Goal: Task Accomplishment & Management: Manage account settings

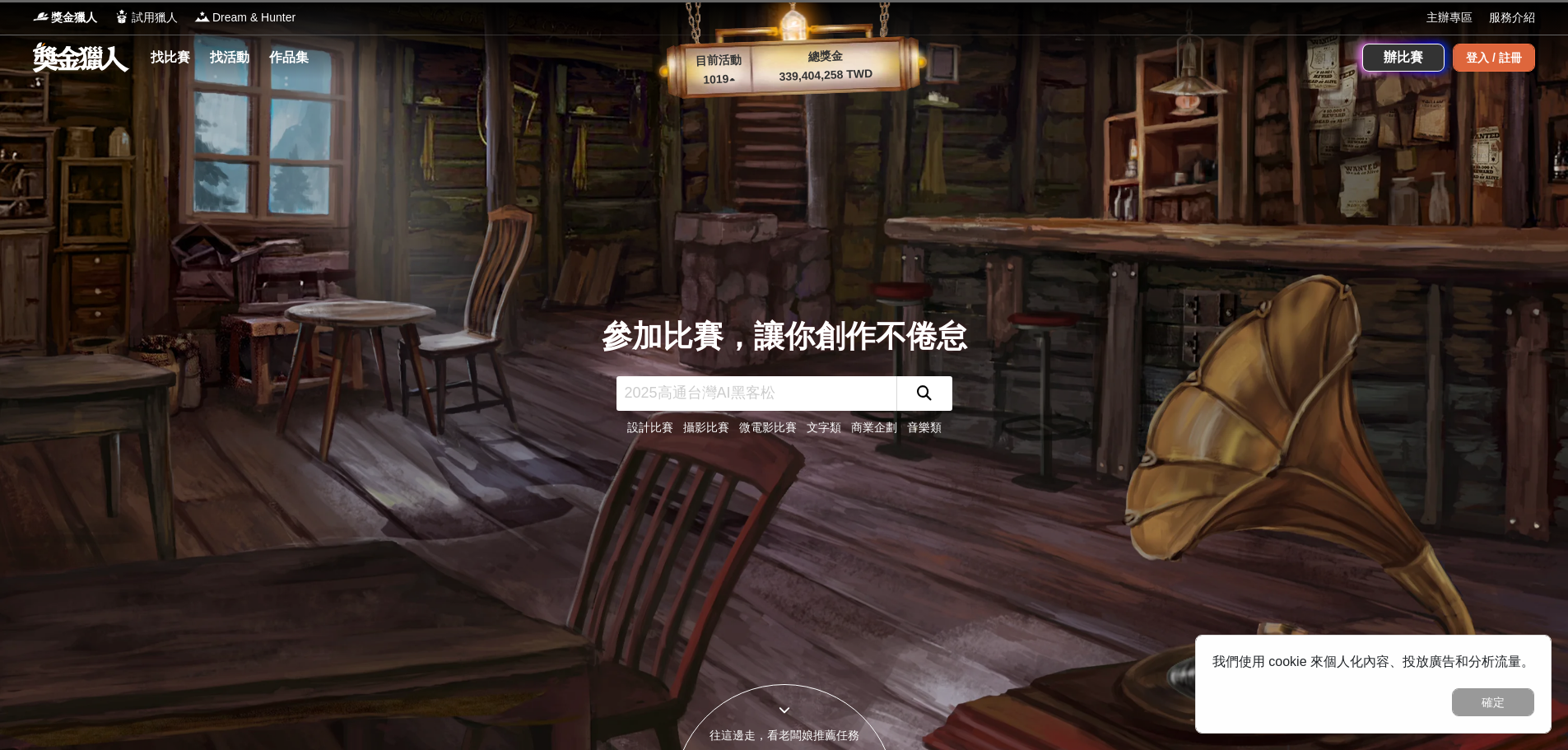
click at [1483, 54] on div "登入 / 註冊" at bounding box center [1493, 57] width 82 height 28
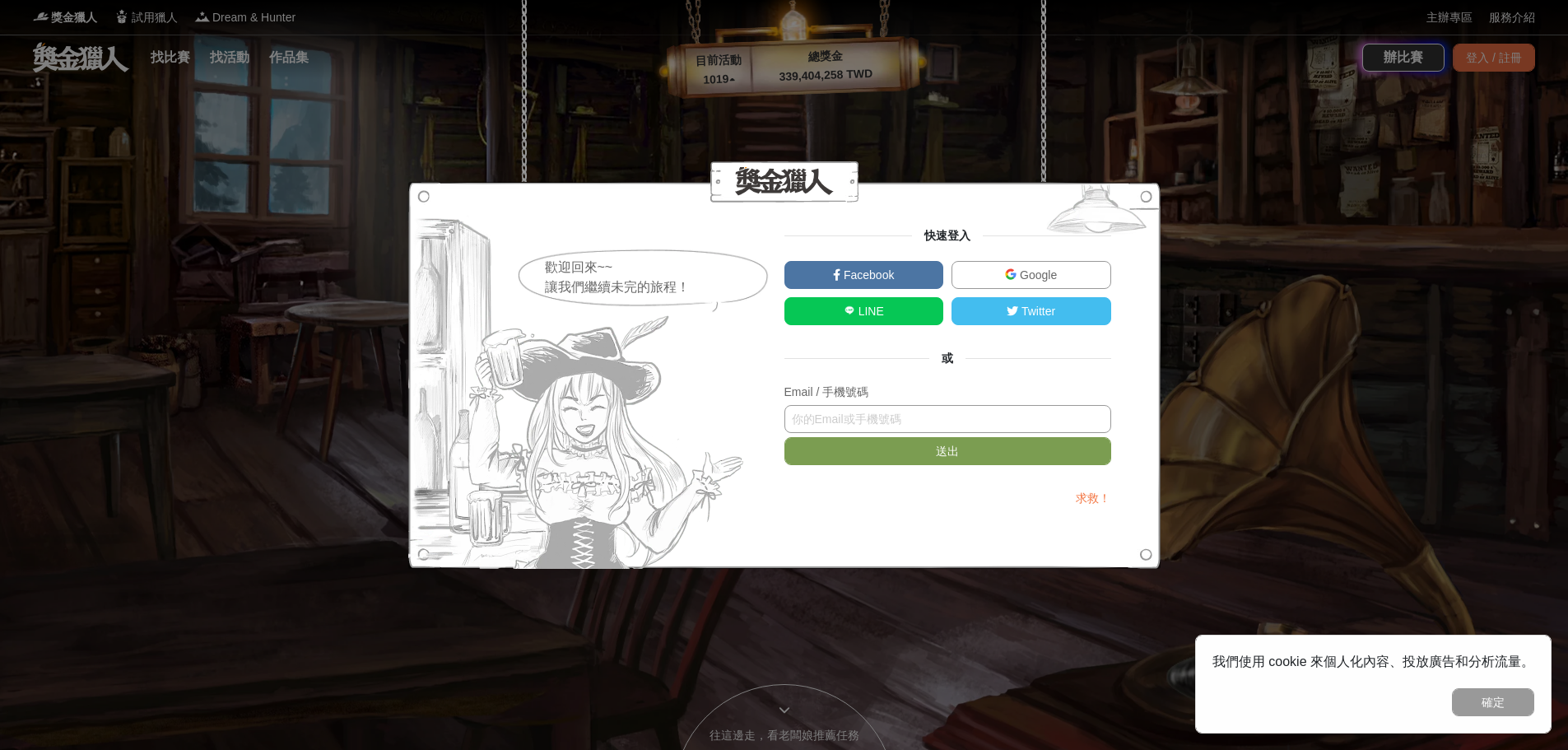
click at [849, 422] on input "text" at bounding box center [947, 419] width 327 height 28
type input "ㄎ"
type input "[EMAIL_ADDRESS][DOMAIN_NAME]"
click at [905, 453] on button "送出" at bounding box center [947, 451] width 327 height 28
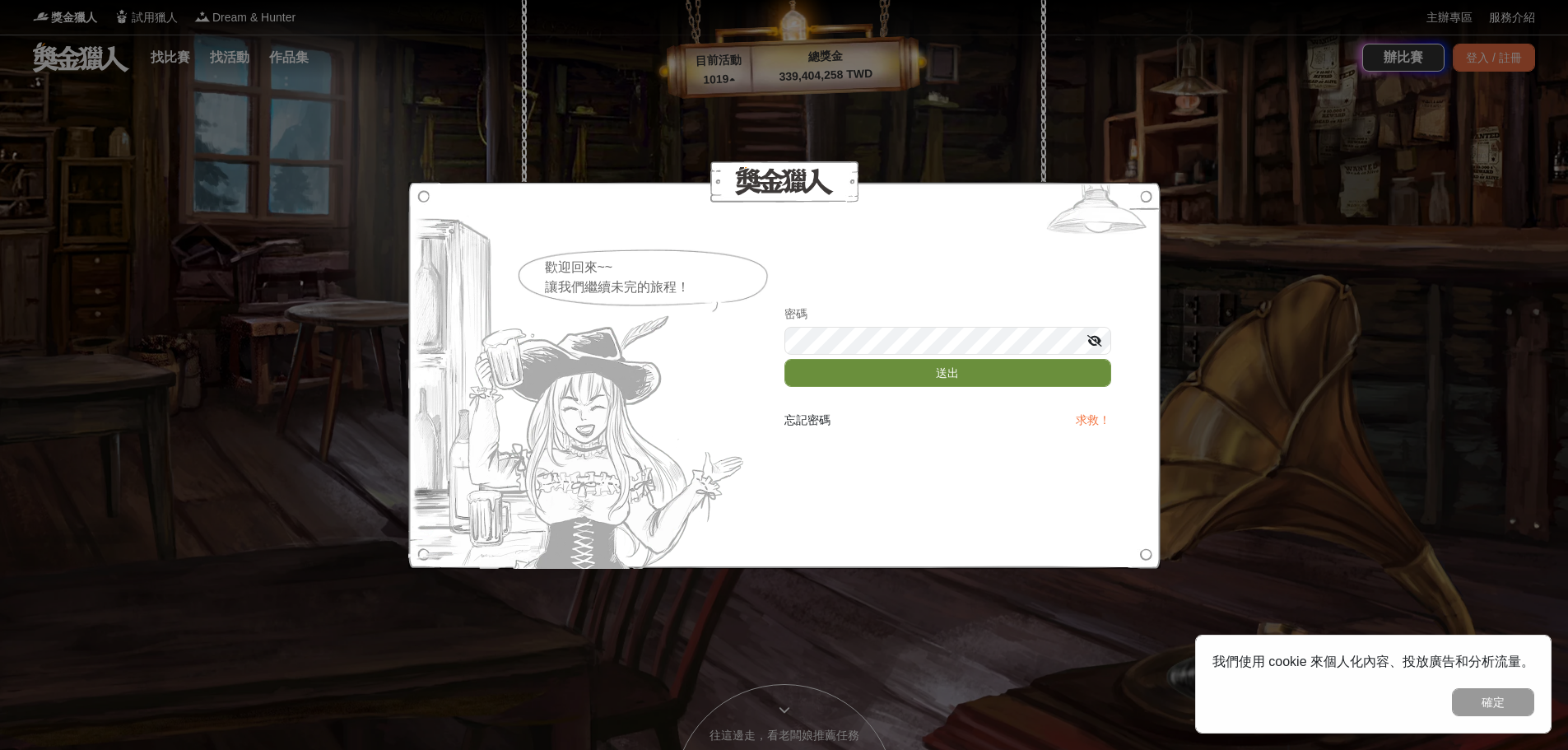
click at [955, 375] on button "送出" at bounding box center [947, 372] width 327 height 28
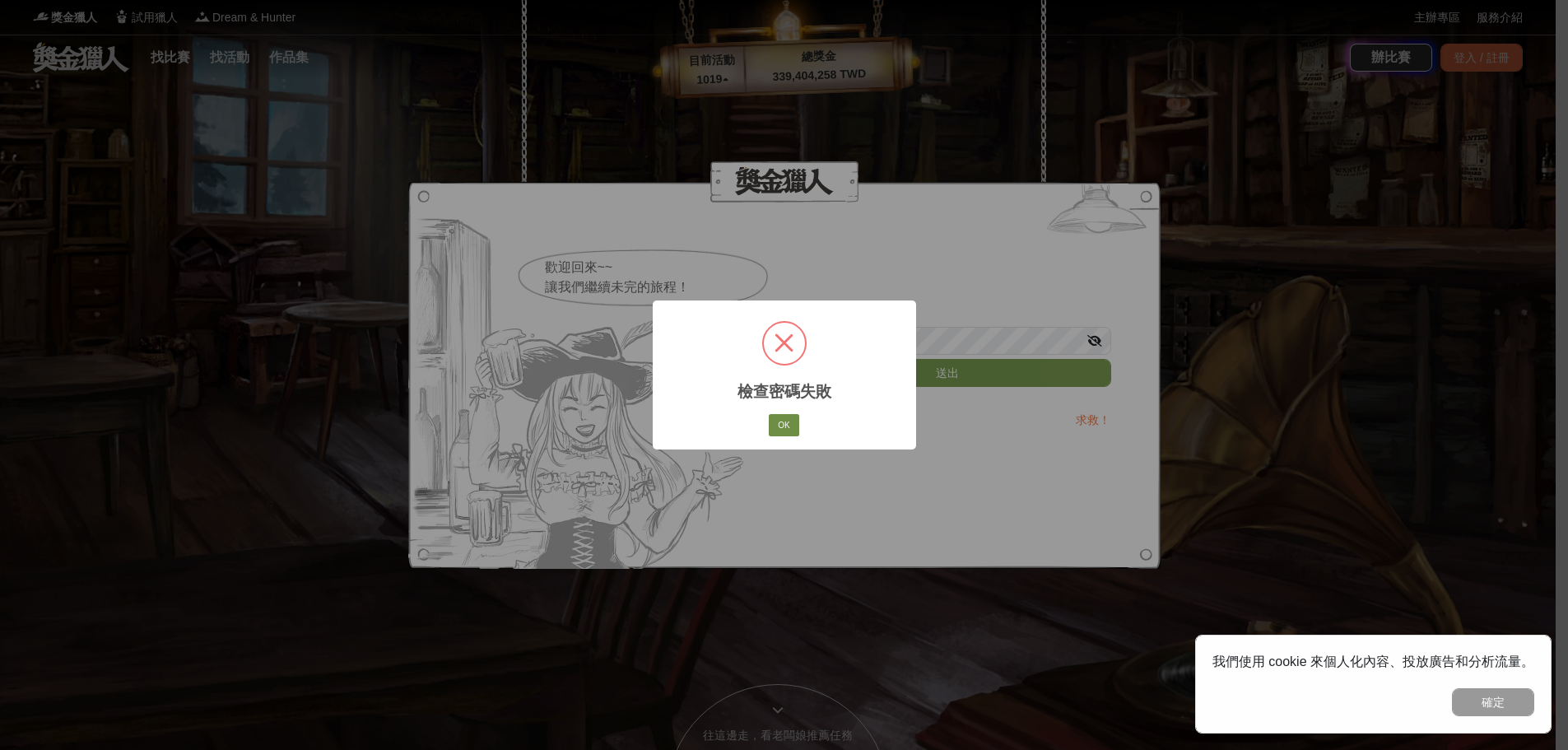
click at [777, 429] on button "OK" at bounding box center [783, 425] width 30 height 23
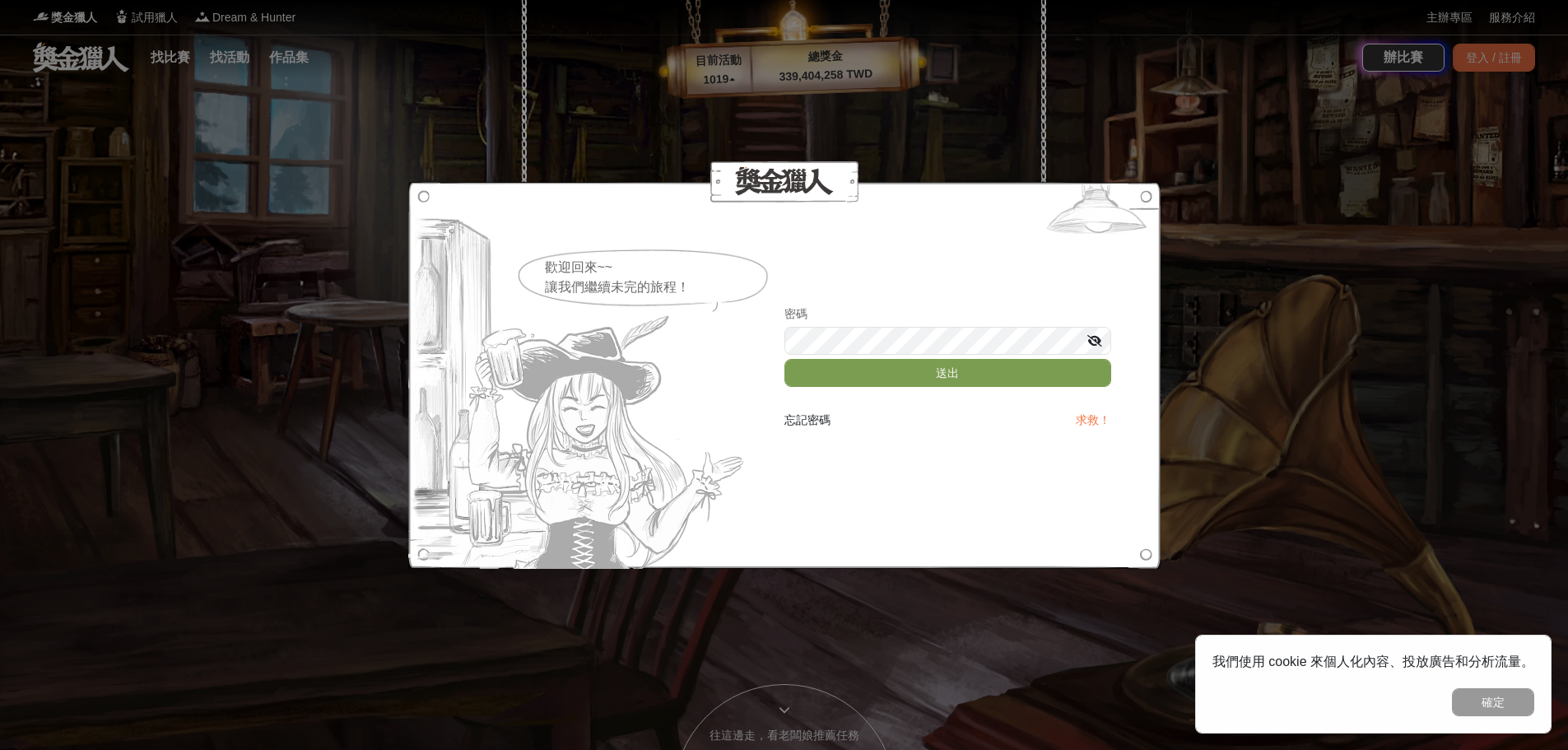
click at [1100, 341] on icon at bounding box center [1094, 341] width 14 height 12
click at [331, 351] on div "歡迎回來~~ 讓我們繼續未完的旅程！ 密碼 送出 忘記密碼 求救！" at bounding box center [784, 375] width 1568 height 750
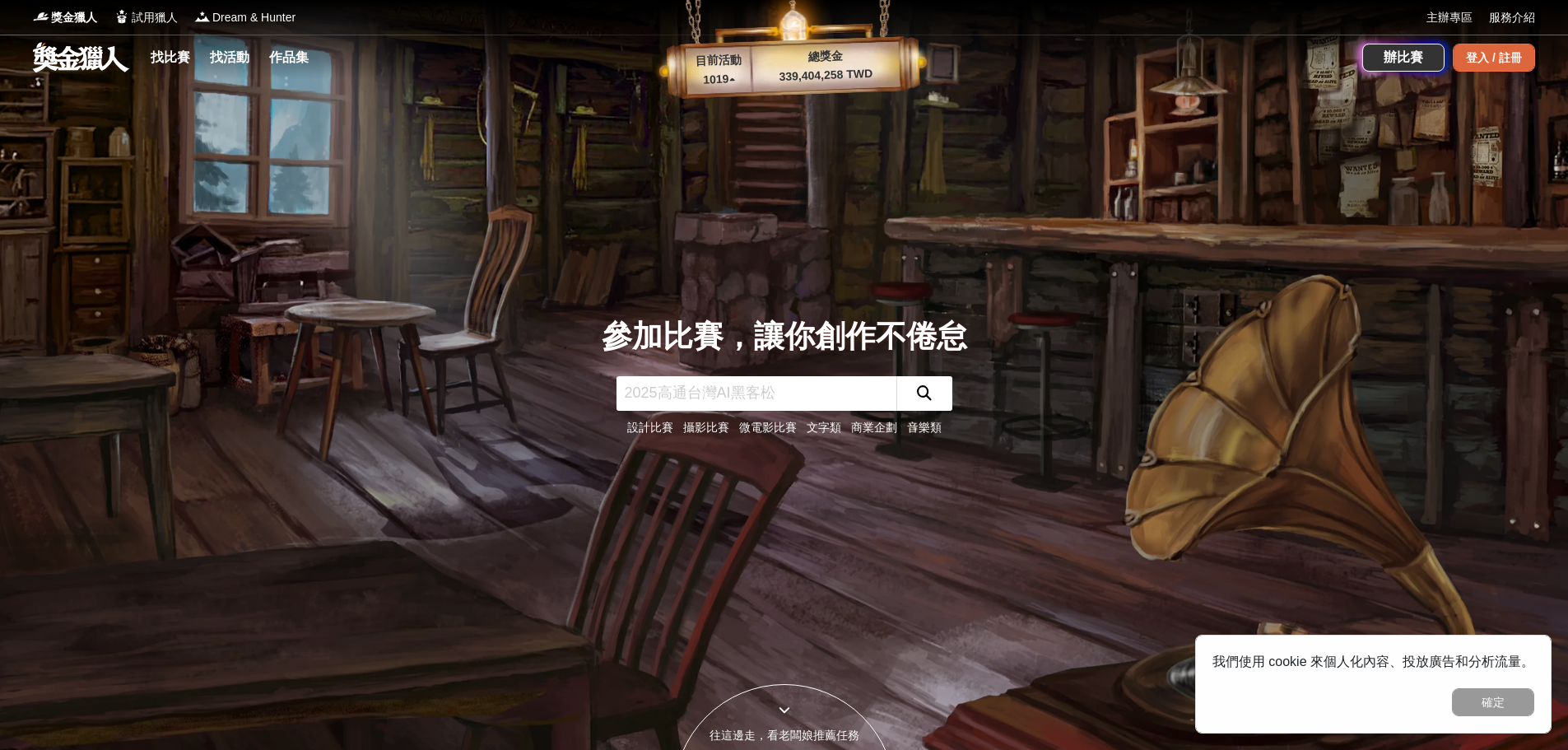
click at [1482, 54] on div "登入 / 註冊" at bounding box center [1493, 57] width 82 height 28
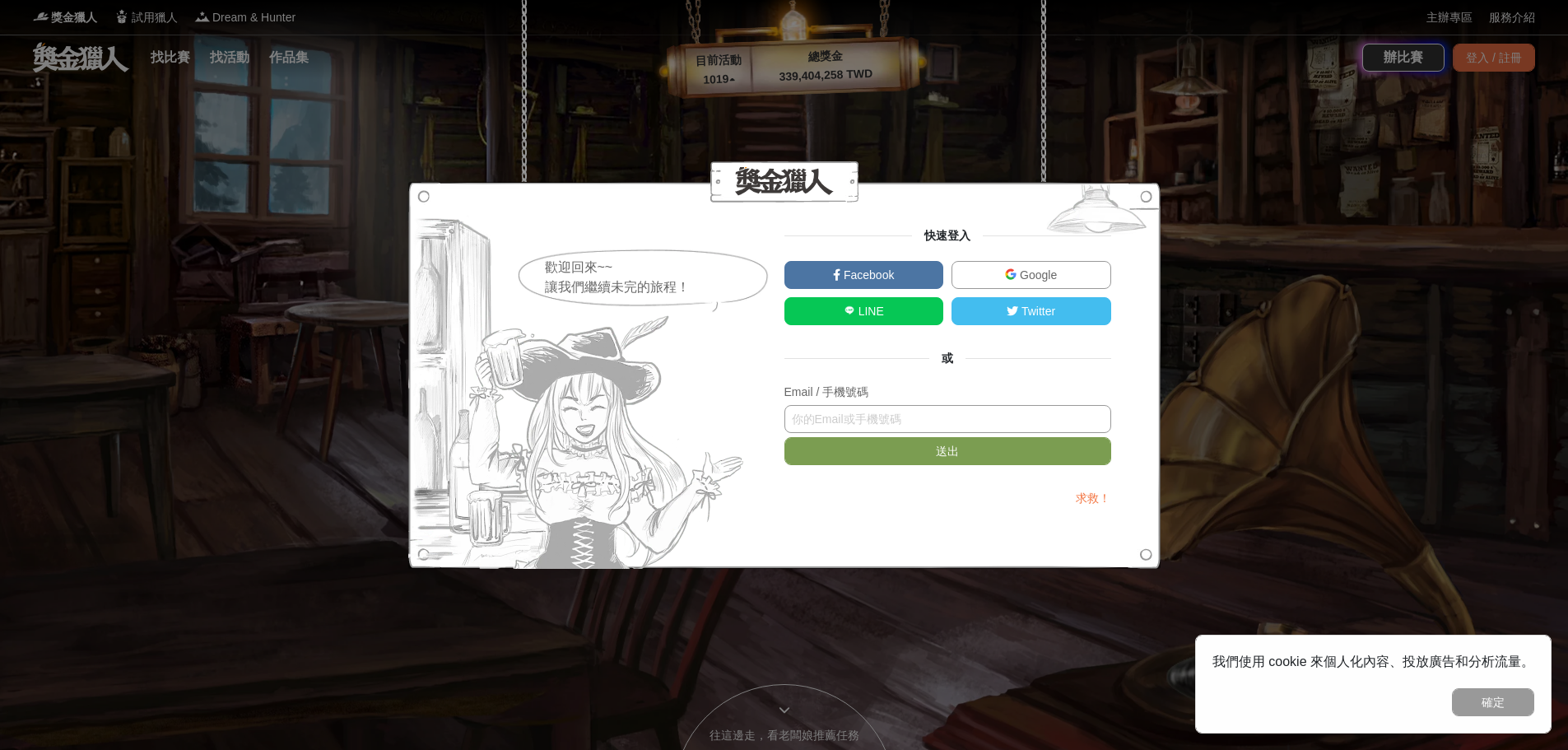
click at [923, 417] on input "text" at bounding box center [947, 419] width 327 height 28
type input "[EMAIL_ADDRESS][DOMAIN_NAME]"
click at [1007, 535] on div at bounding box center [785, 375] width 753 height 386
click at [933, 456] on button "送出" at bounding box center [947, 451] width 327 height 28
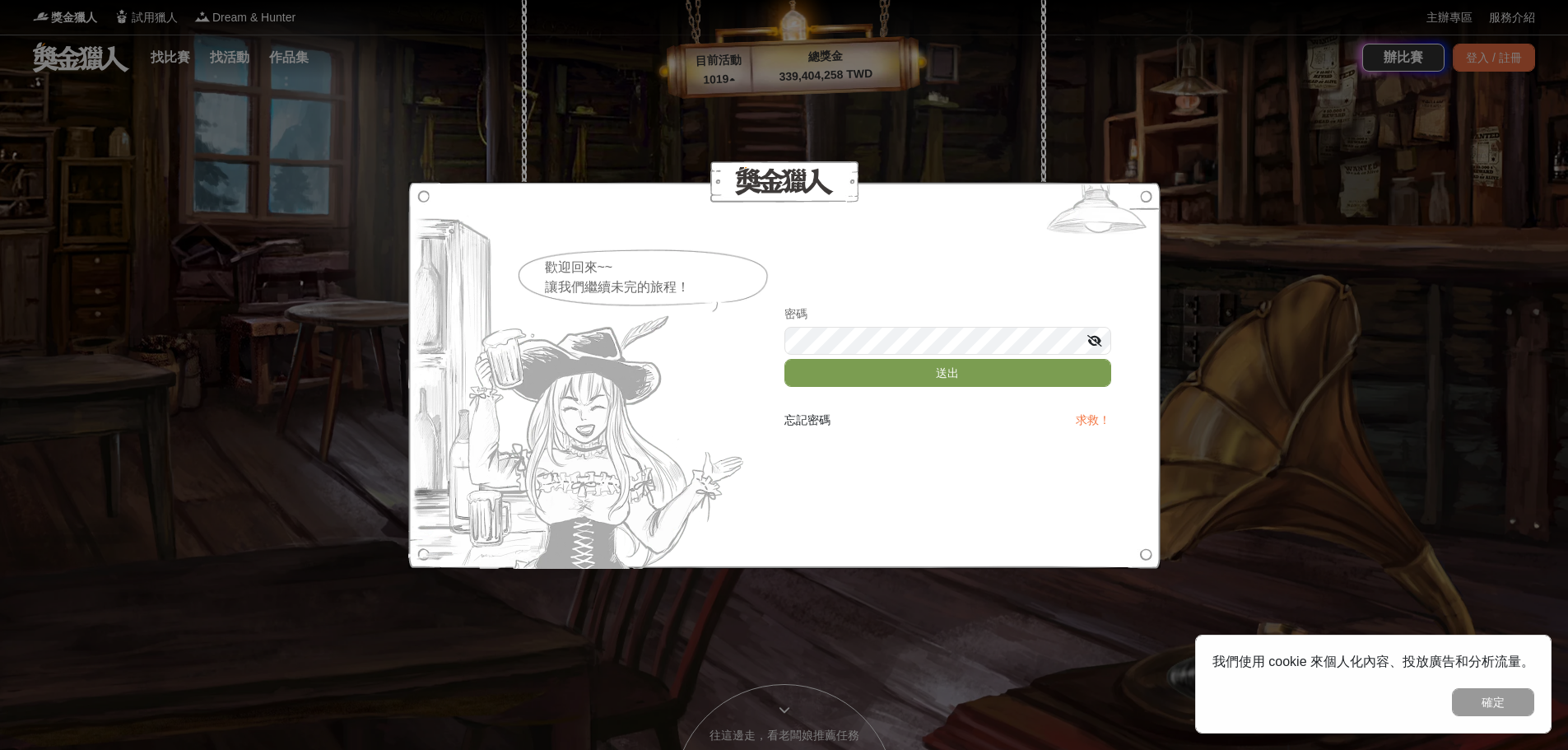
click at [1102, 336] on icon at bounding box center [1094, 341] width 14 height 12
click at [1102, 336] on div at bounding box center [1094, 340] width 16 height 16
click at [1001, 374] on button "送出" at bounding box center [947, 372] width 327 height 28
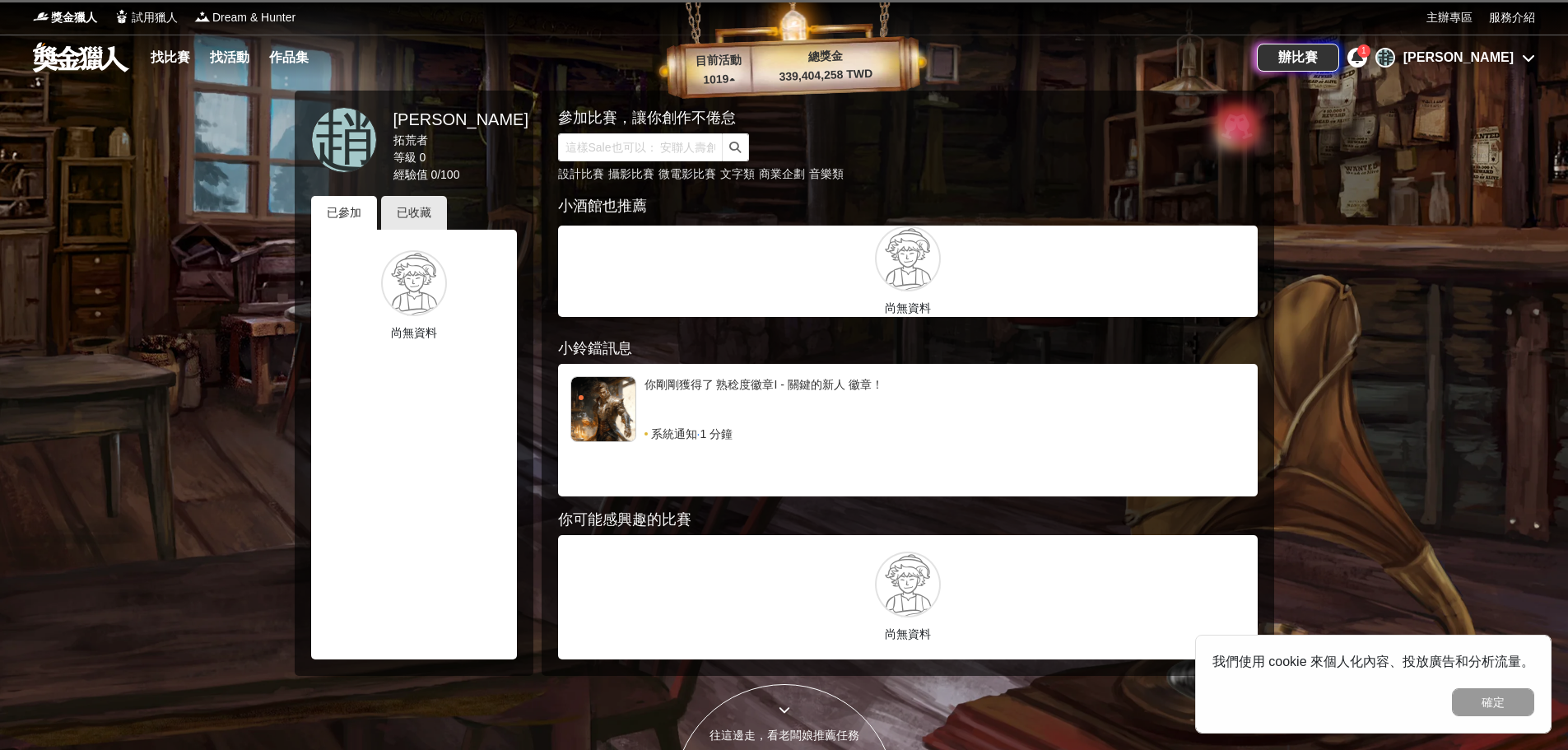
click at [1370, 56] on div "1" at bounding box center [1364, 51] width 14 height 14
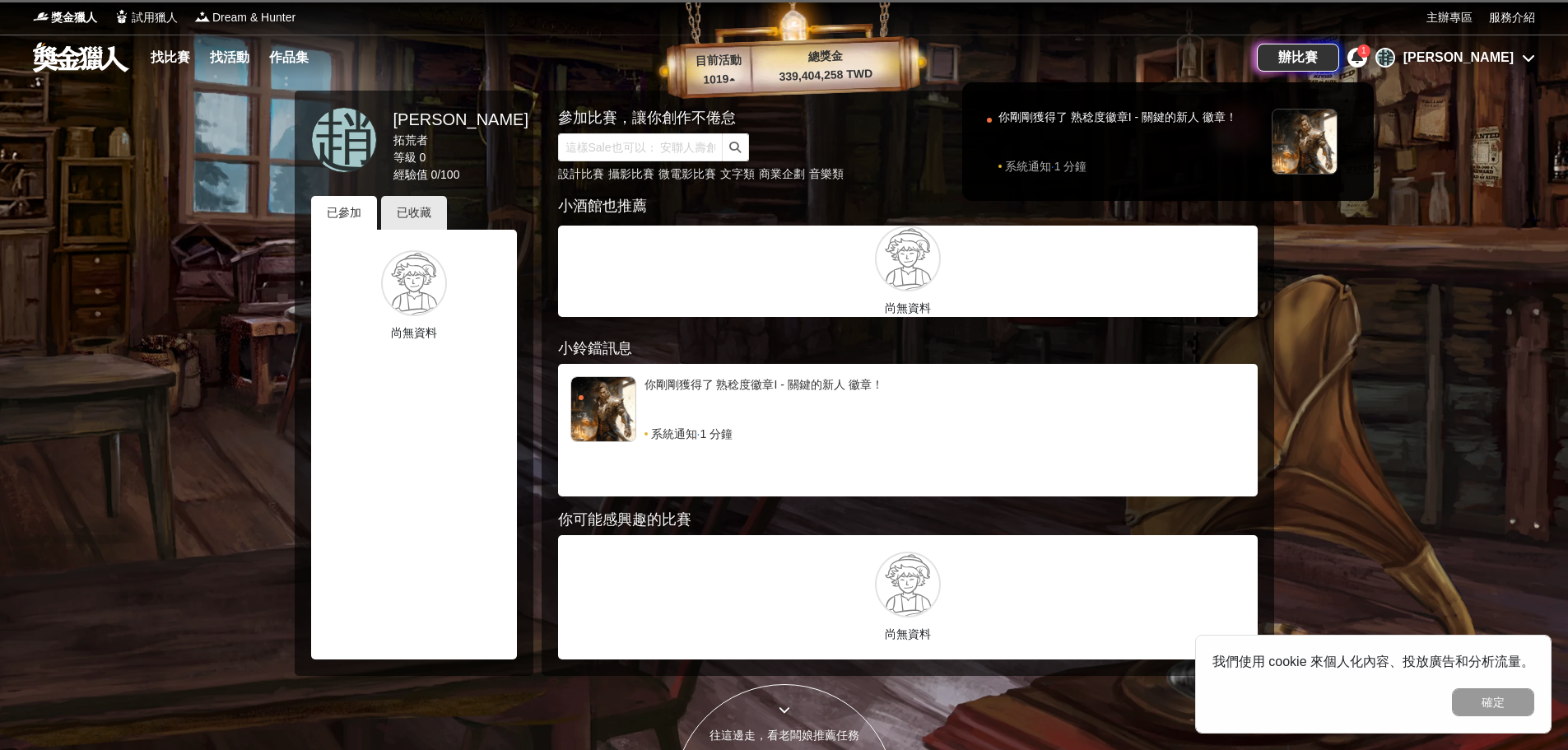
click at [1367, 55] on span "1" at bounding box center [1364, 50] width 5 height 9
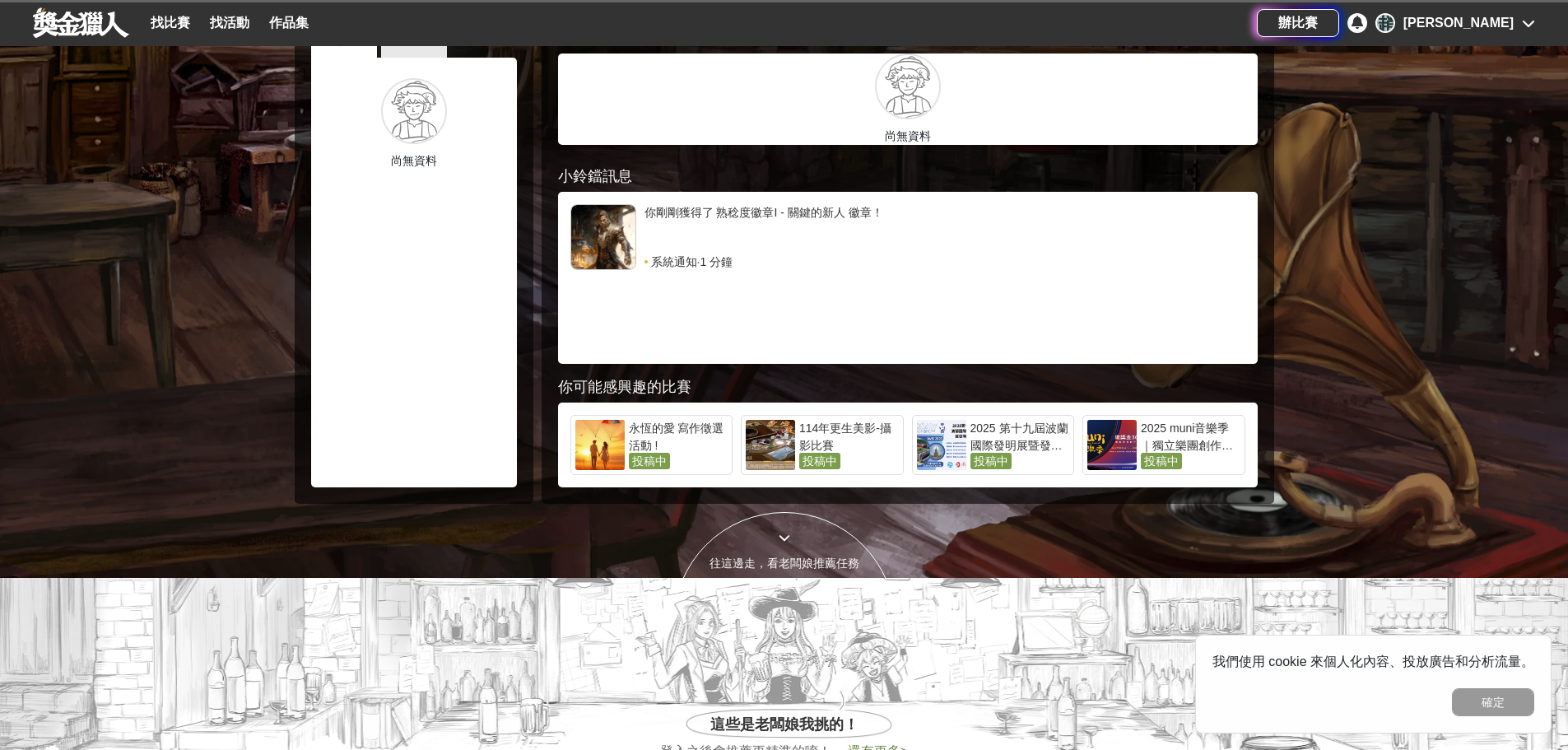
scroll to position [493, 0]
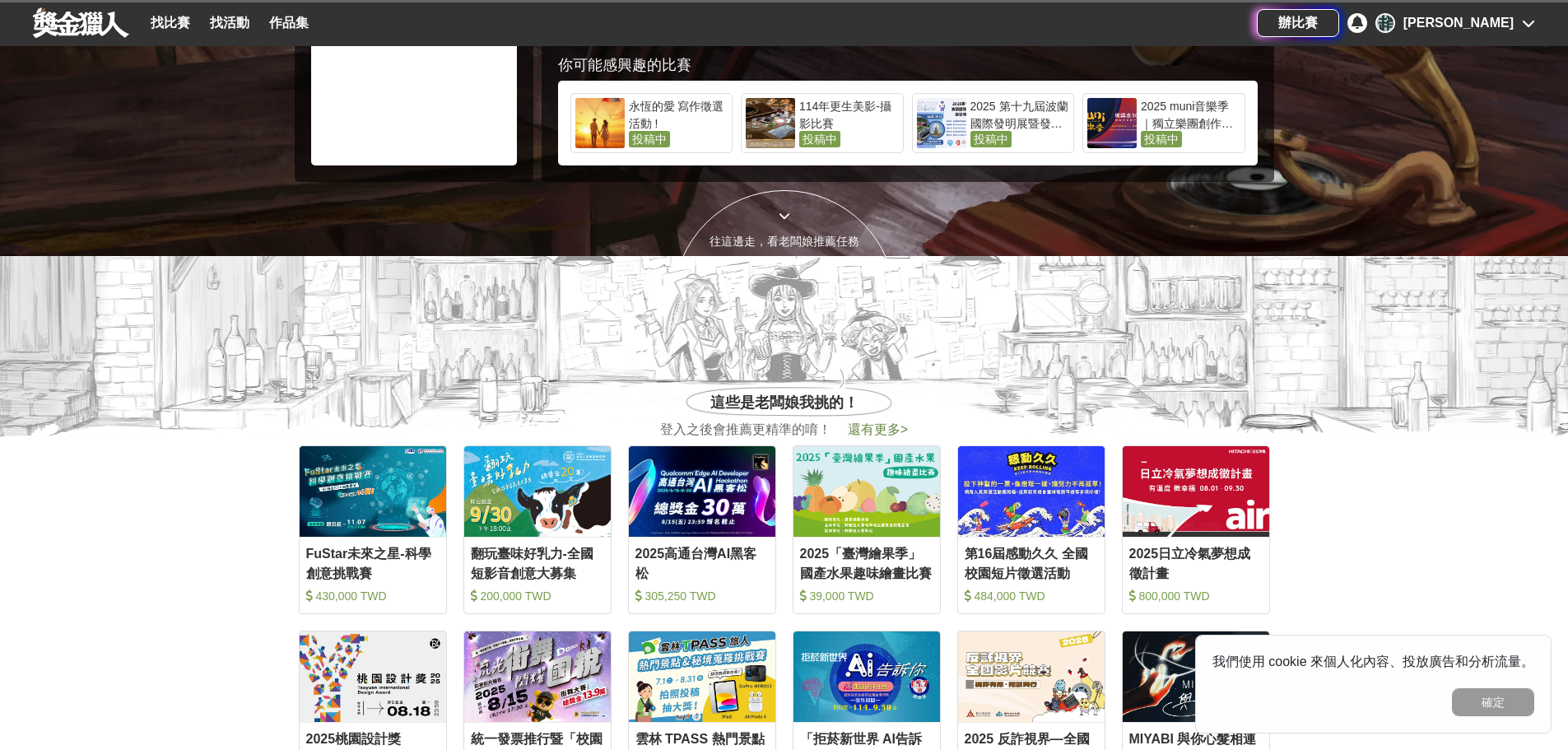
click at [1520, 15] on div "[PERSON_NAME]" at bounding box center [1455, 23] width 160 height 20
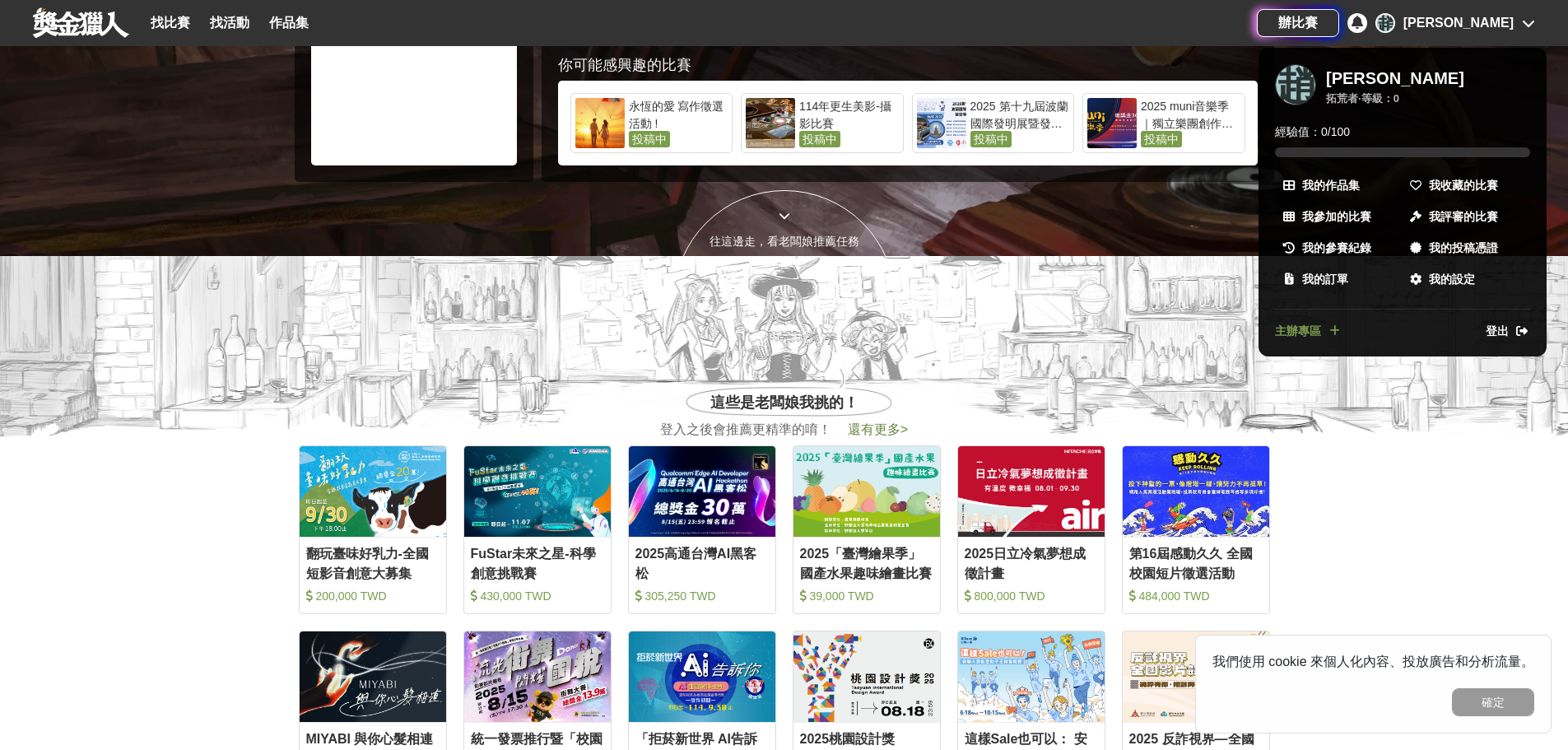
click at [1312, 334] on span "主辦專區" at bounding box center [1298, 331] width 46 height 17
